Goal: Find specific page/section: Find specific page/section

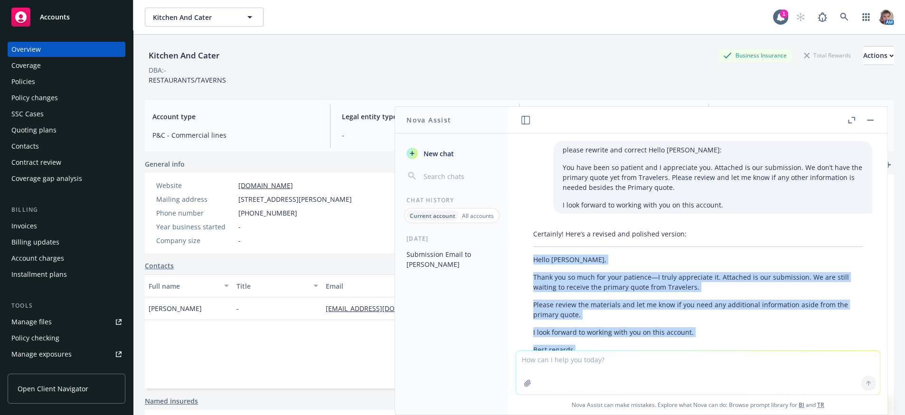
scroll to position [67, 0]
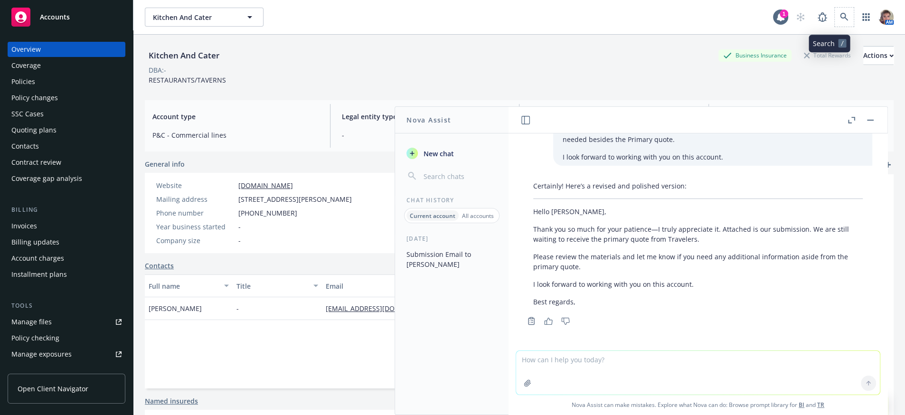
click at [834, 10] on span at bounding box center [843, 17] width 19 height 19
click at [834, 22] on link at bounding box center [843, 17] width 19 height 19
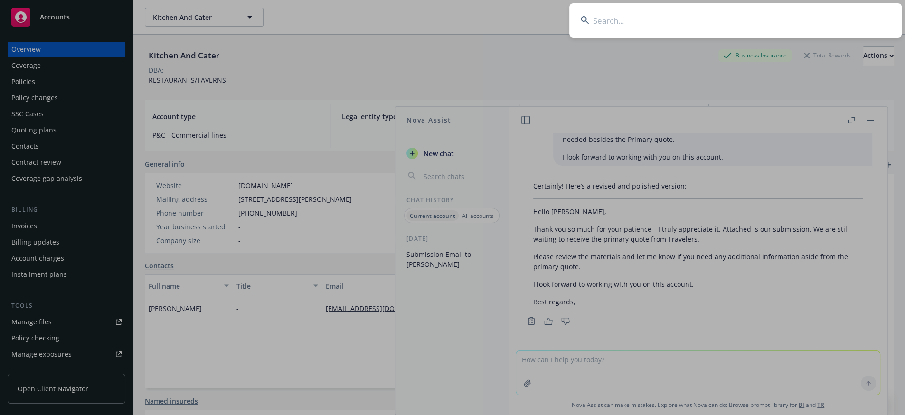
click at [701, 35] on input at bounding box center [735, 20] width 332 height 34
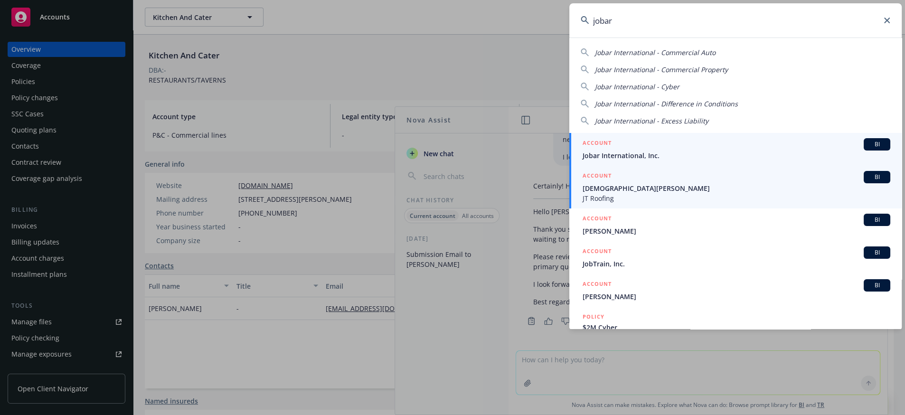
type input "jobar"
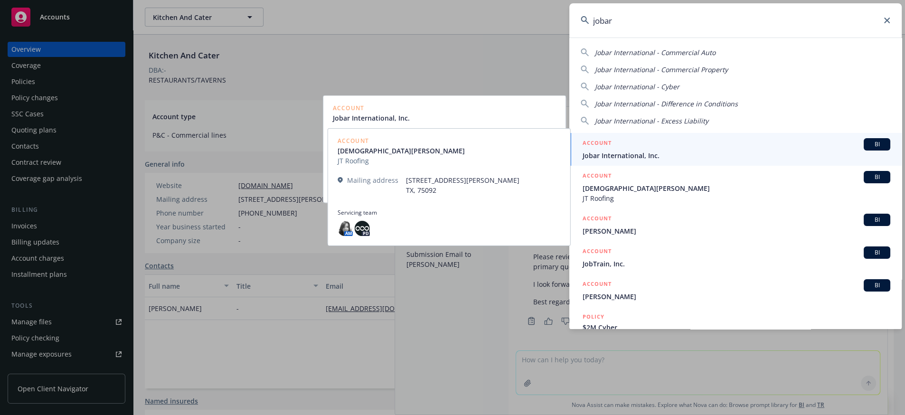
click at [643, 163] on link "ACCOUNT BI Jobar International, Inc." at bounding box center [735, 149] width 332 height 33
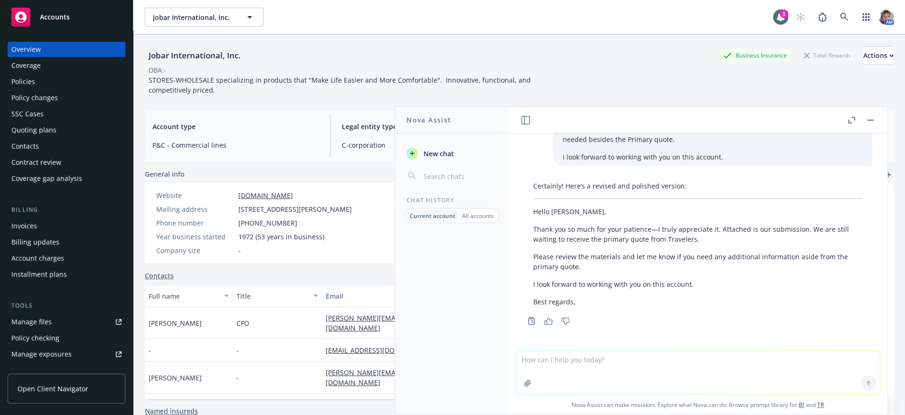
click at [14, 86] on div "Policies" at bounding box center [23, 81] width 24 height 15
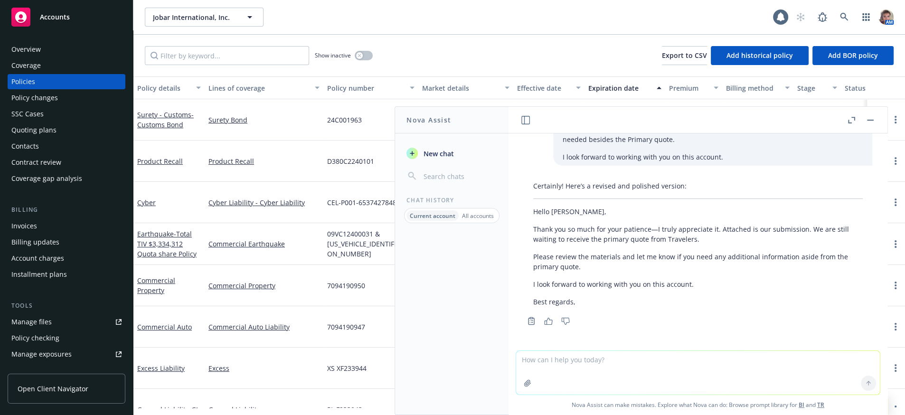
click at [864, 119] on button "button" at bounding box center [869, 119] width 11 height 11
